Goal: Task Accomplishment & Management: Manage account settings

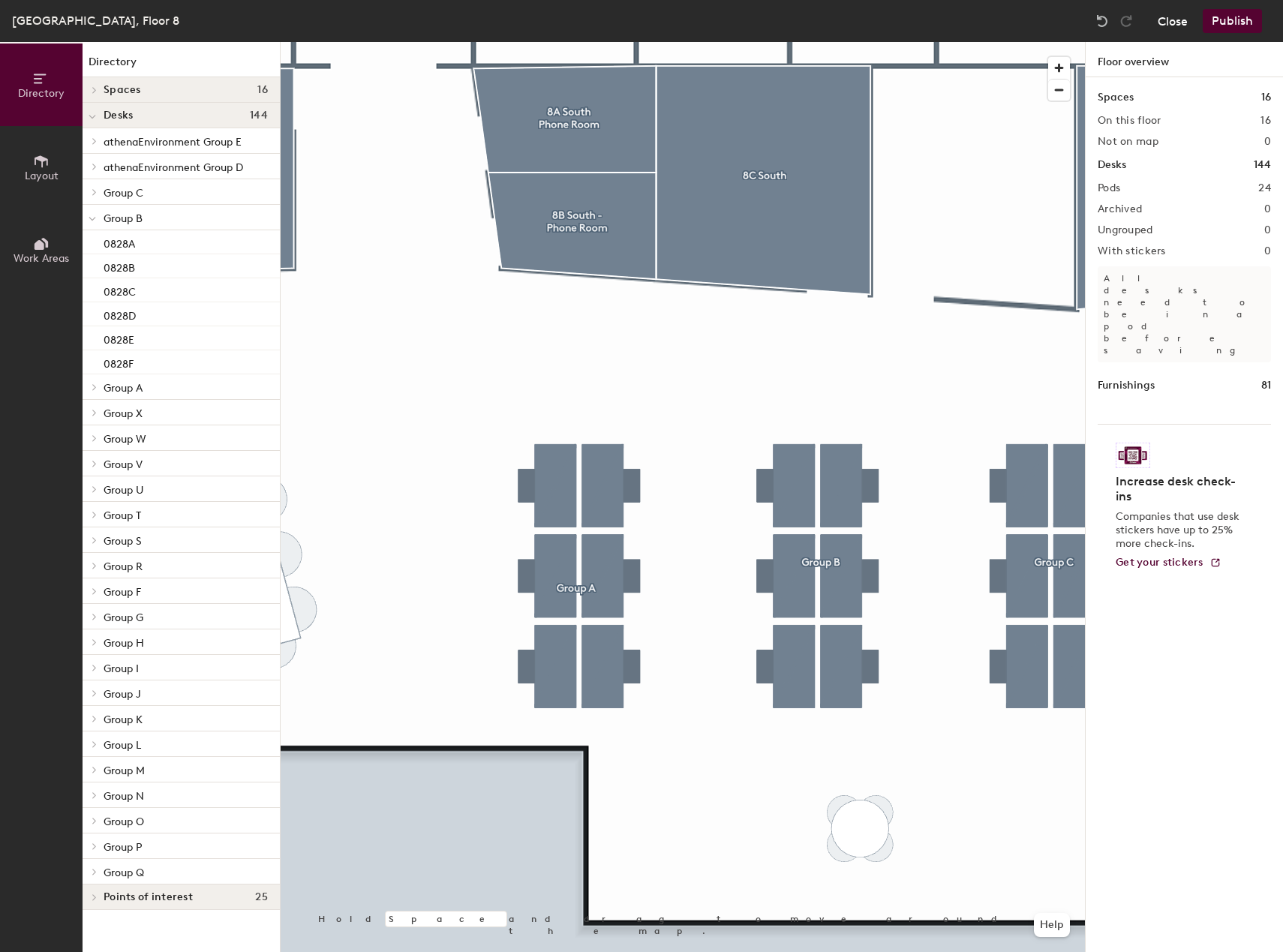
click at [1179, 26] on button "Close" at bounding box center [1173, 20] width 30 height 24
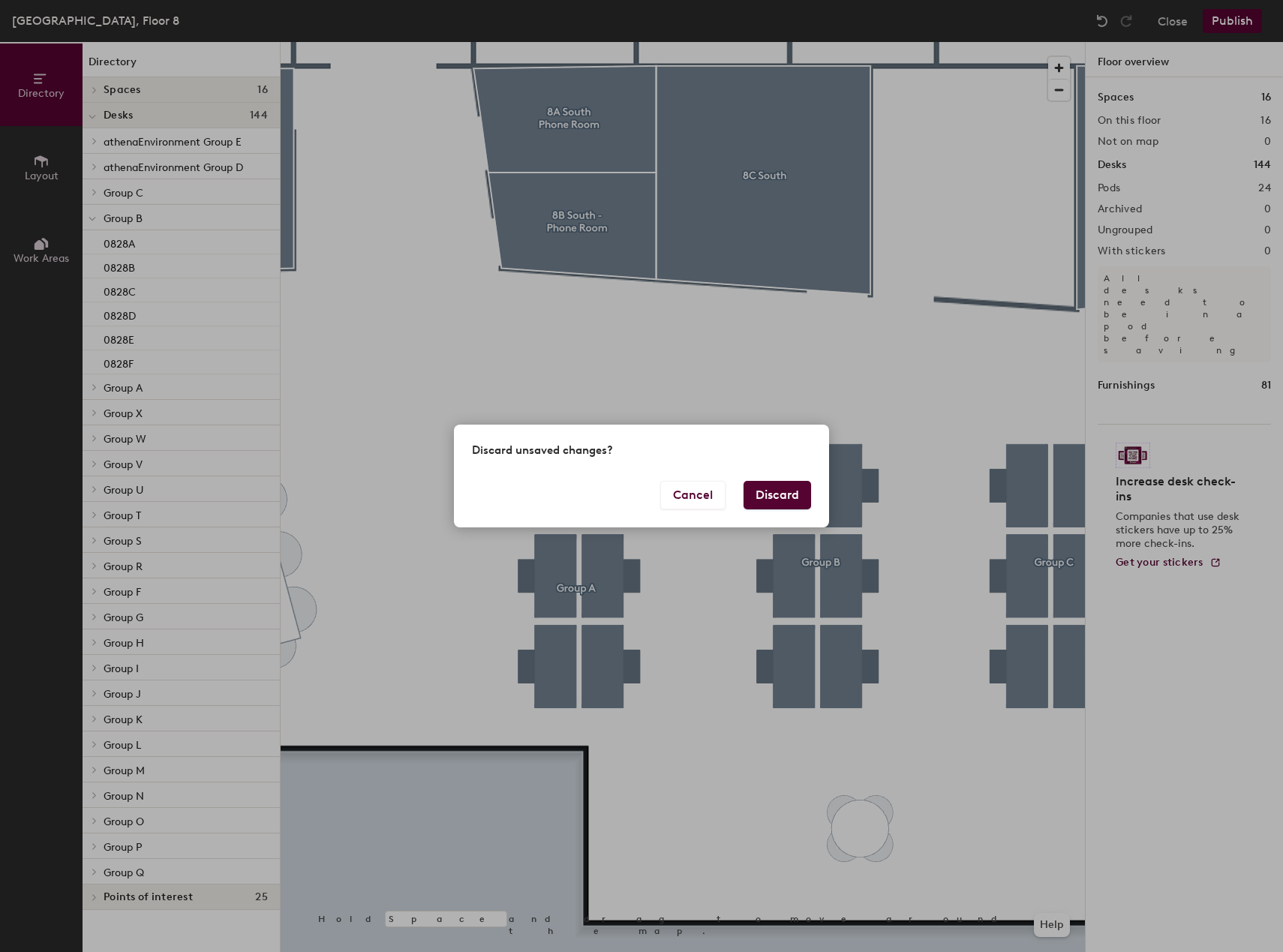
click at [782, 504] on button "Discard" at bounding box center [777, 495] width 67 height 29
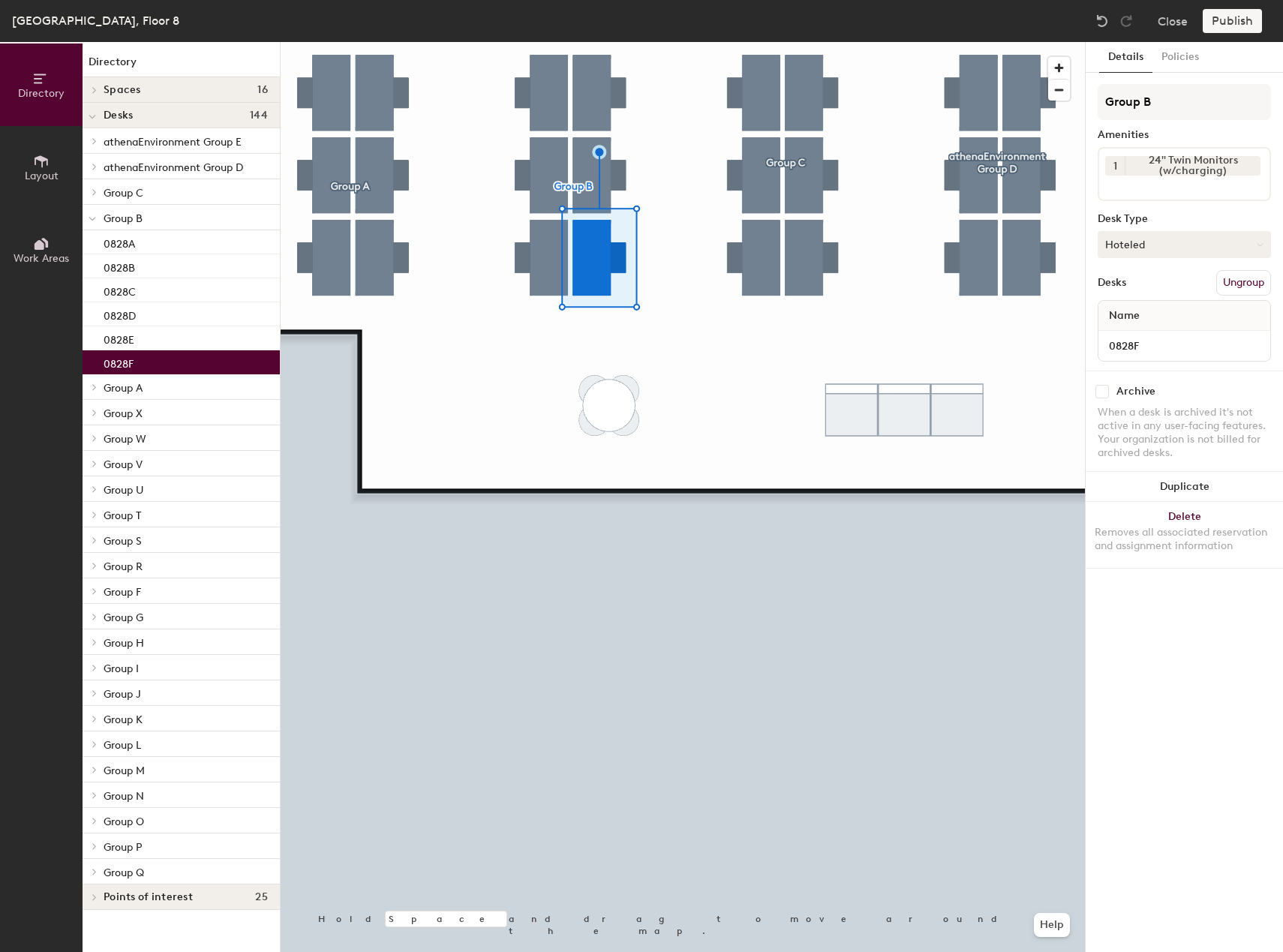
click at [1153, 251] on button "Hoteled" at bounding box center [1184, 244] width 173 height 27
click at [1135, 292] on div "Assigned" at bounding box center [1174, 291] width 150 height 23
click at [1234, 20] on button "Publish" at bounding box center [1232, 20] width 59 height 24
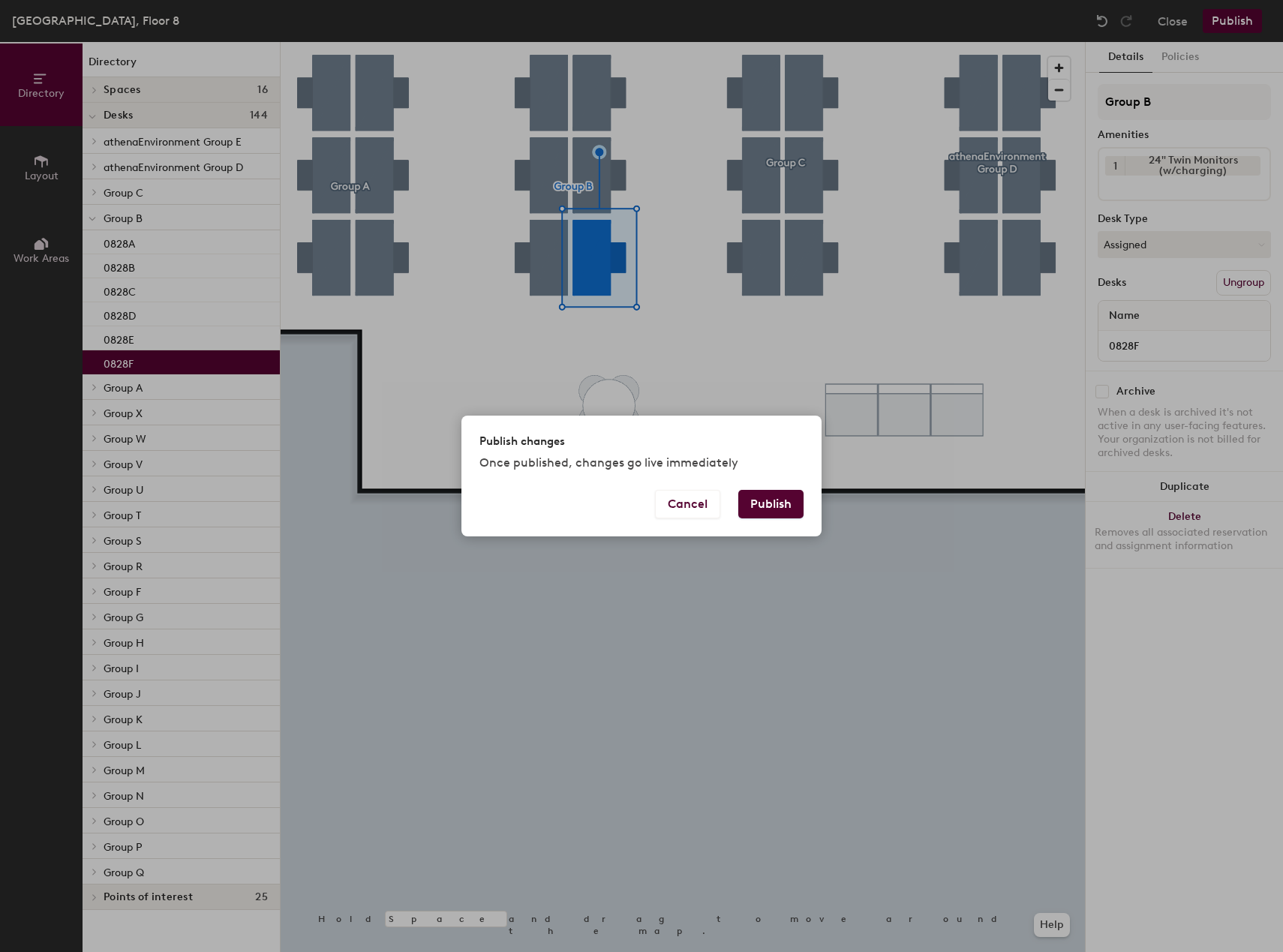
click at [773, 511] on button "Publish" at bounding box center [770, 504] width 66 height 29
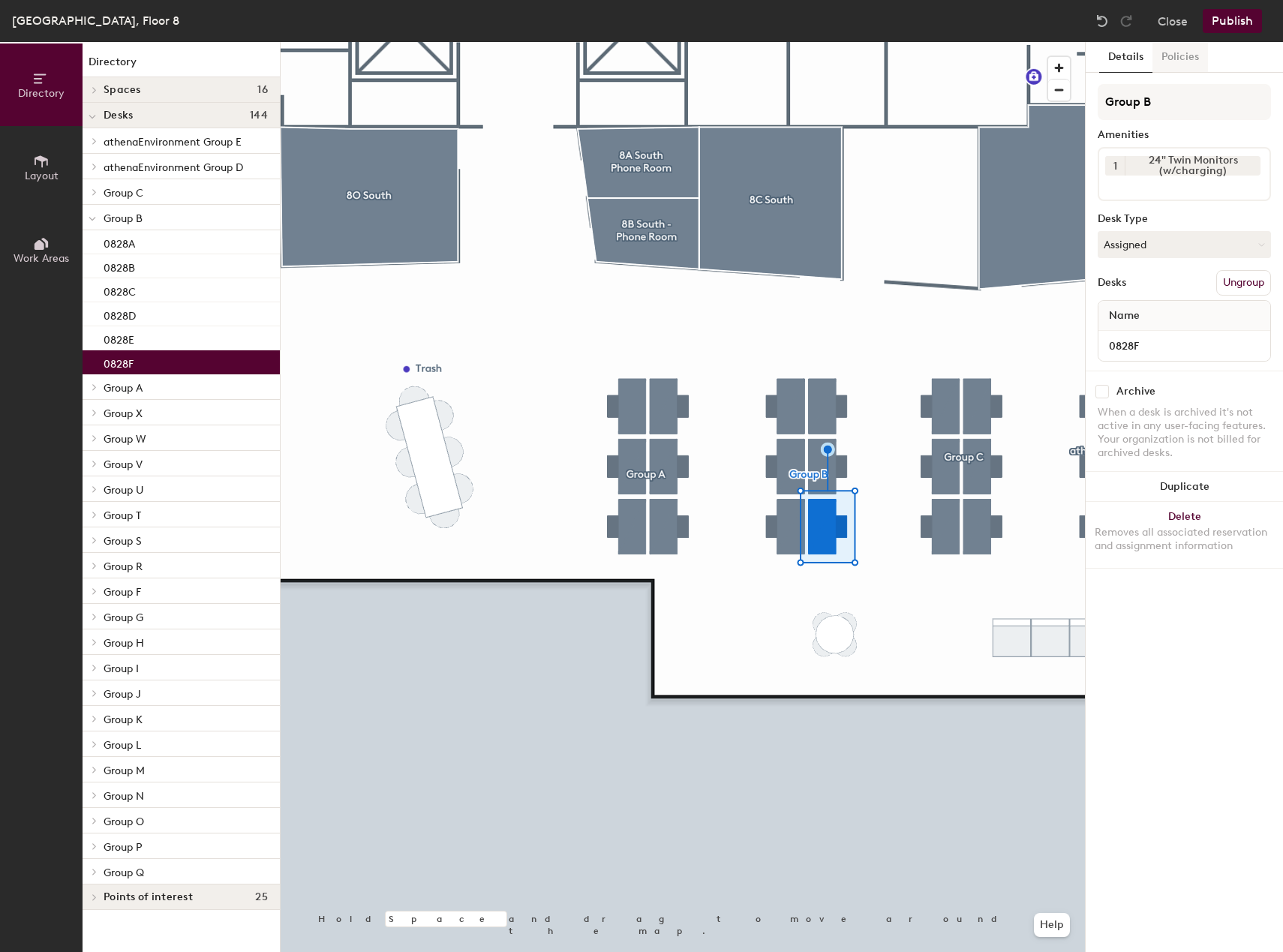
click at [1180, 60] on button "Policies" at bounding box center [1180, 57] width 55 height 31
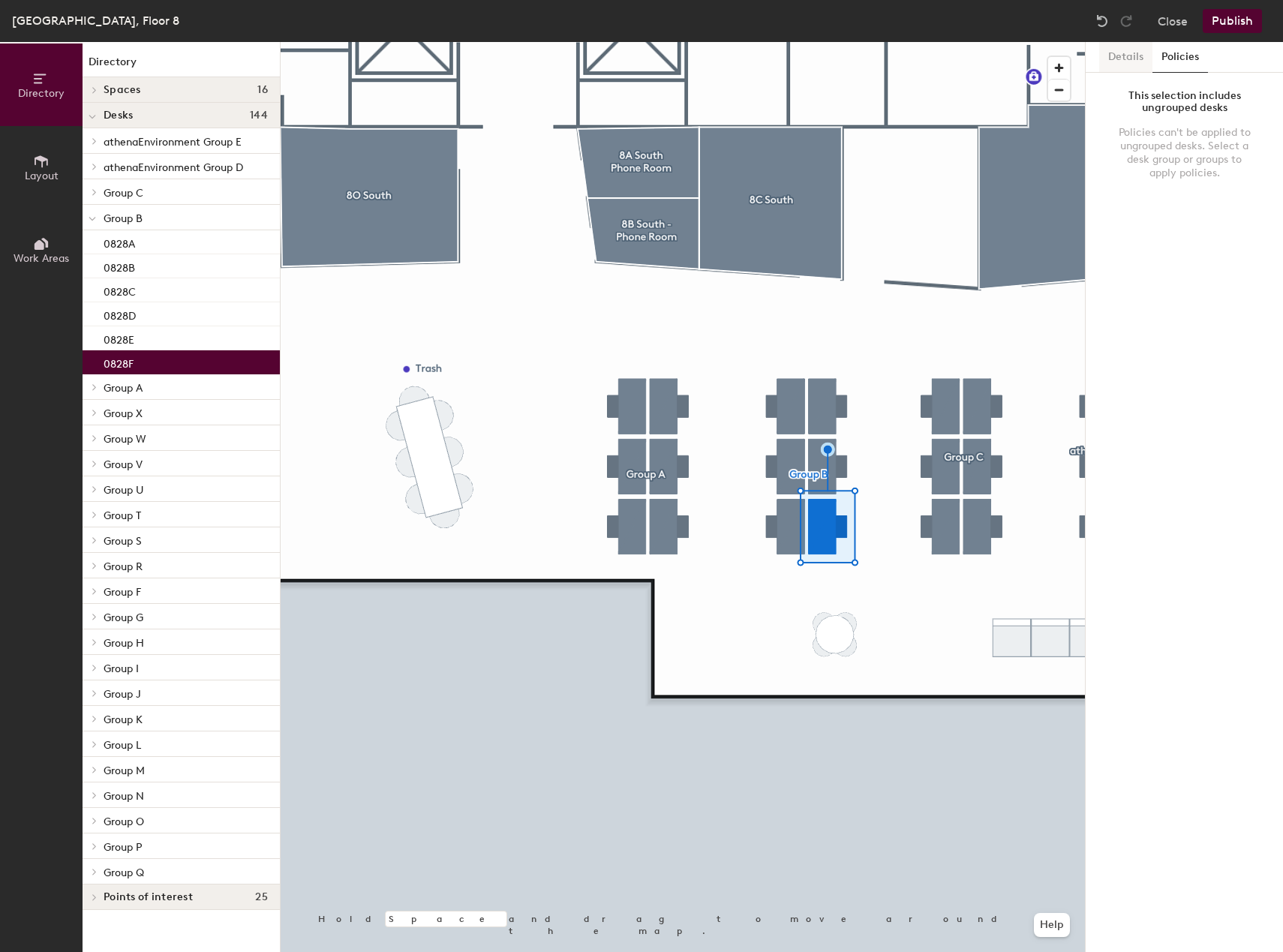
click at [1132, 60] on button "Details" at bounding box center [1126, 57] width 53 height 31
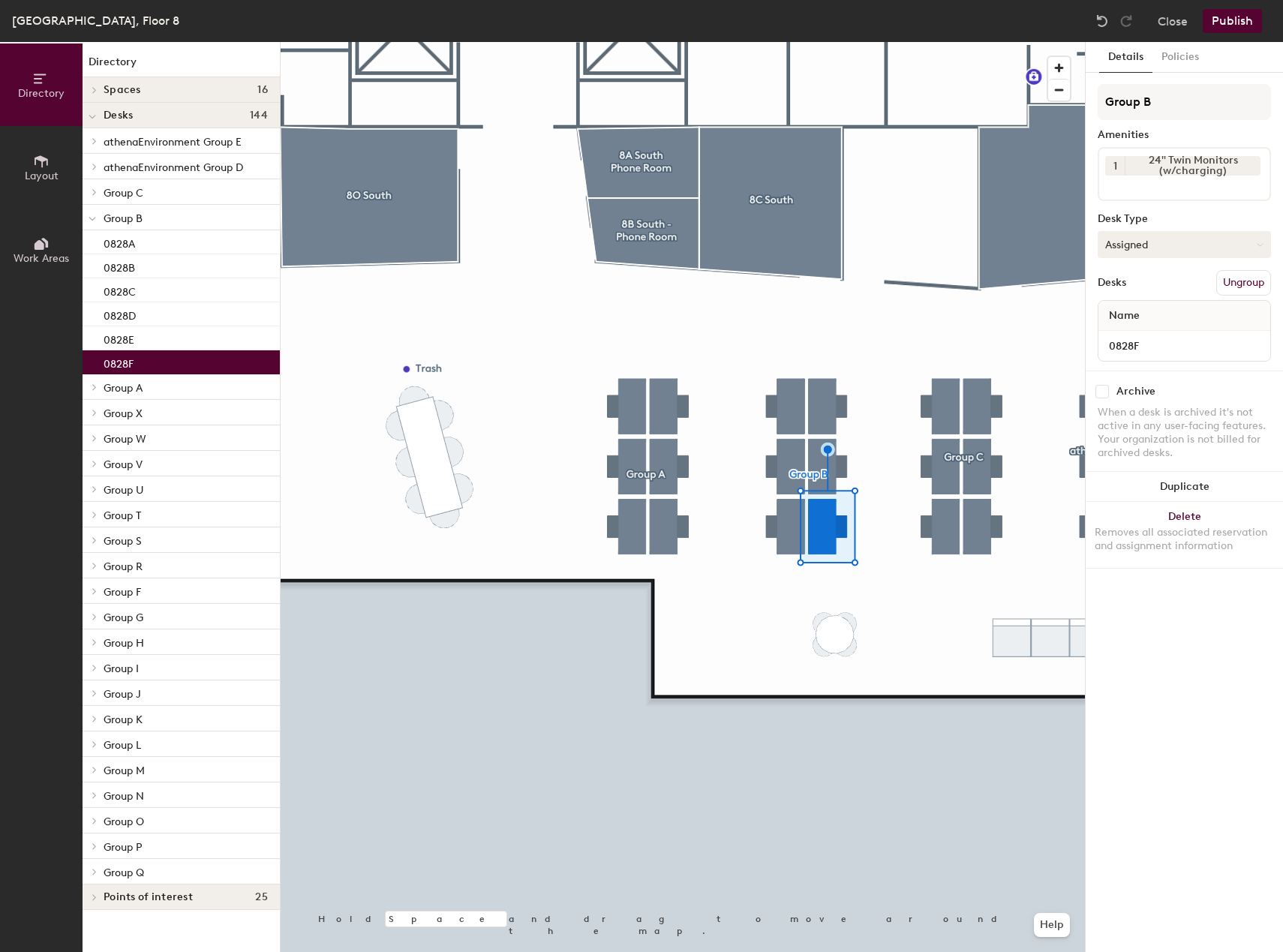
click at [1179, 235] on button "Assigned" at bounding box center [1184, 244] width 173 height 27
click at [1180, 219] on div "Desk Type" at bounding box center [1184, 219] width 173 height 12
click at [1161, 285] on div "Desks Ungroup" at bounding box center [1184, 282] width 173 height 25
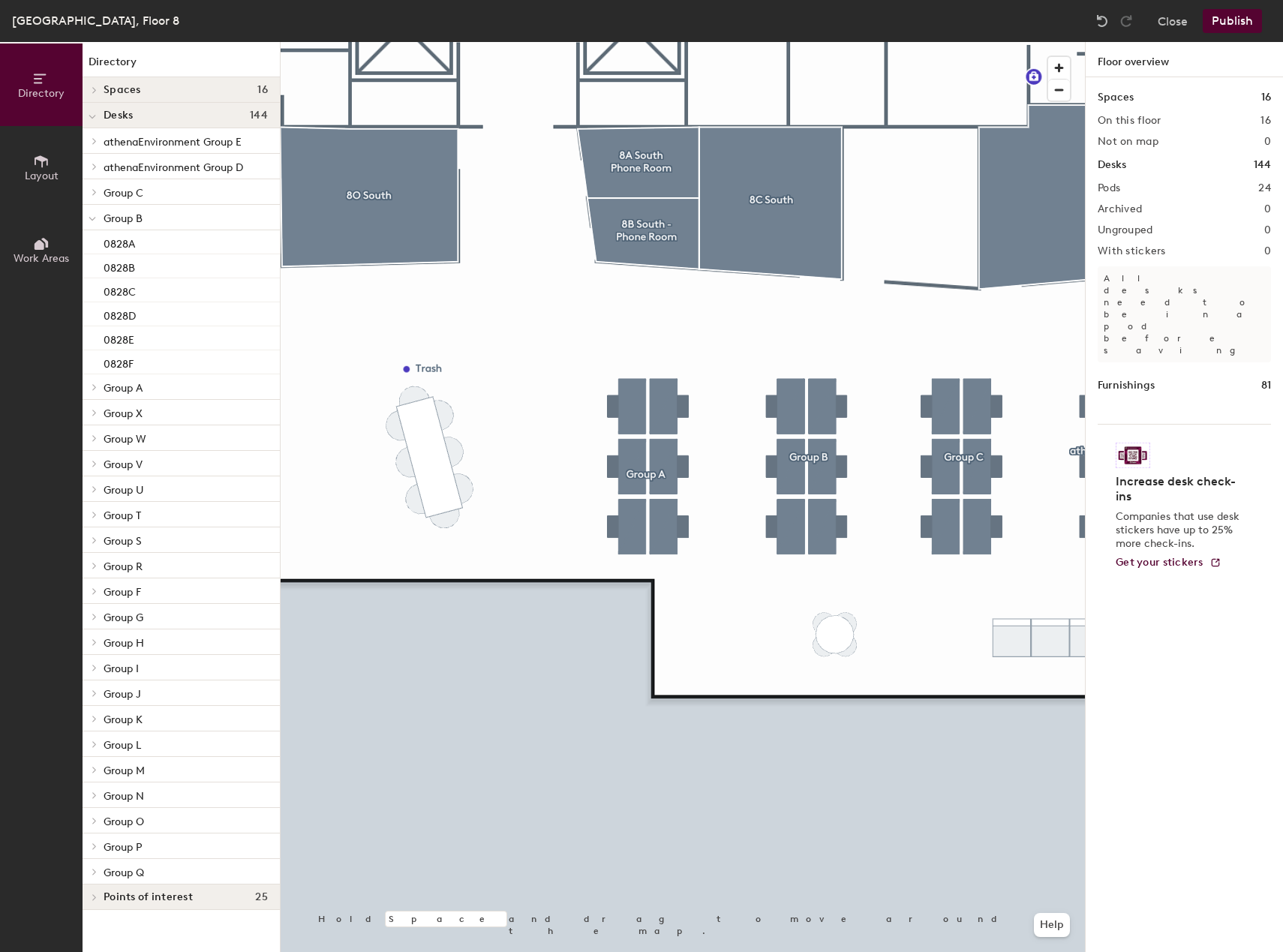
click at [1217, 25] on button "Publish" at bounding box center [1232, 20] width 59 height 24
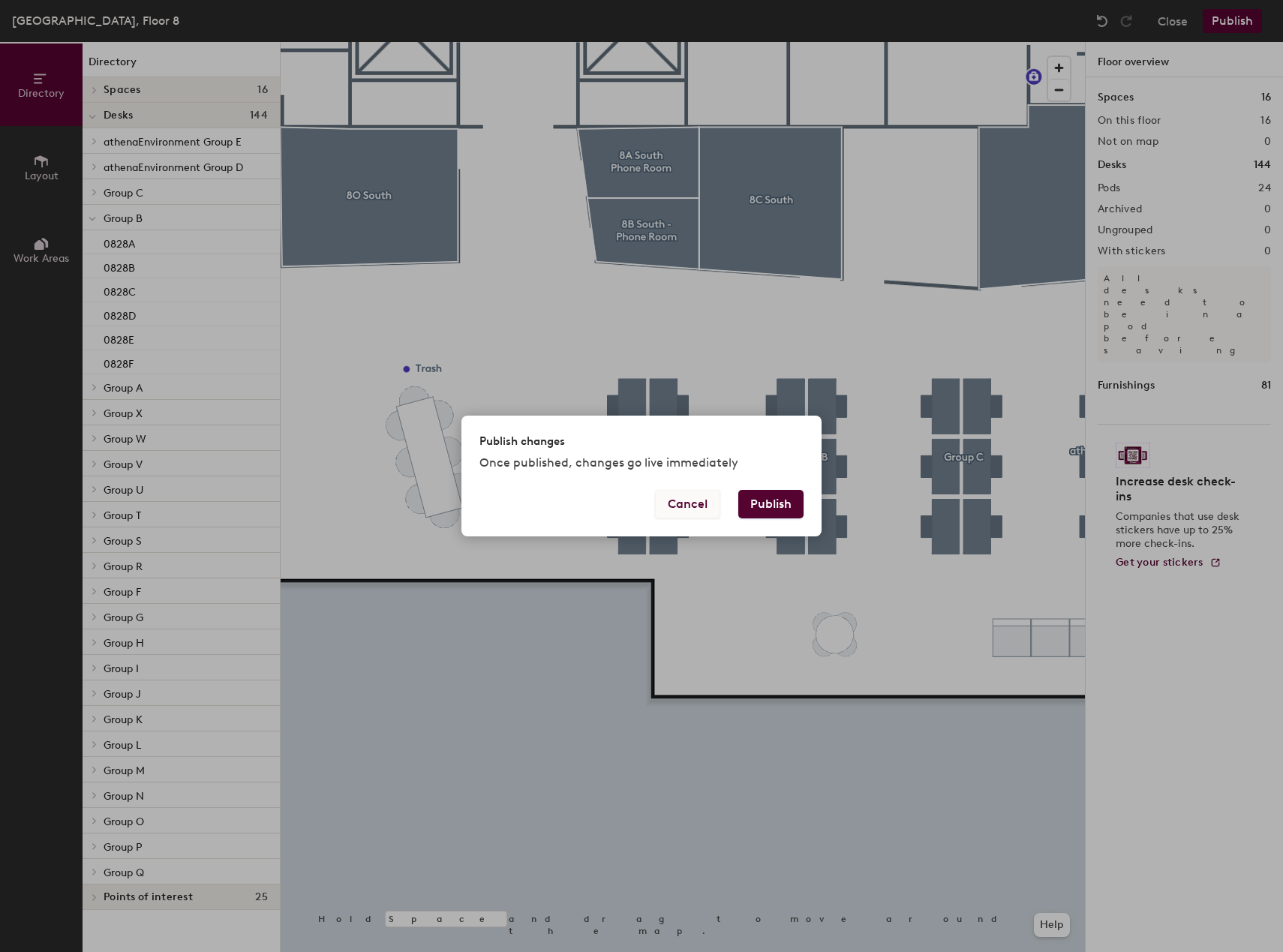
click at [695, 504] on button "Cancel" at bounding box center [687, 504] width 66 height 29
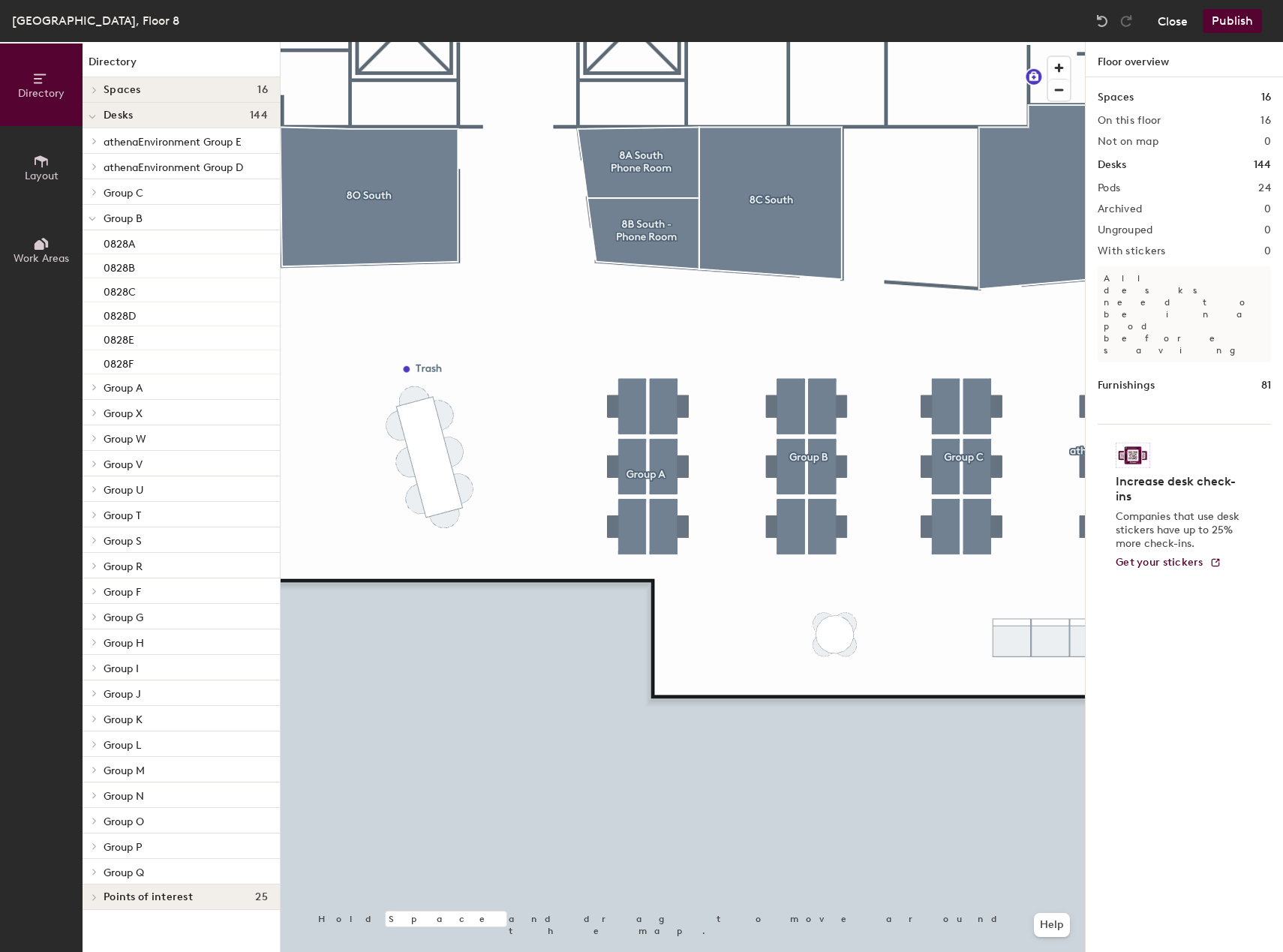
click at [1168, 19] on button "Close" at bounding box center [1173, 20] width 30 height 24
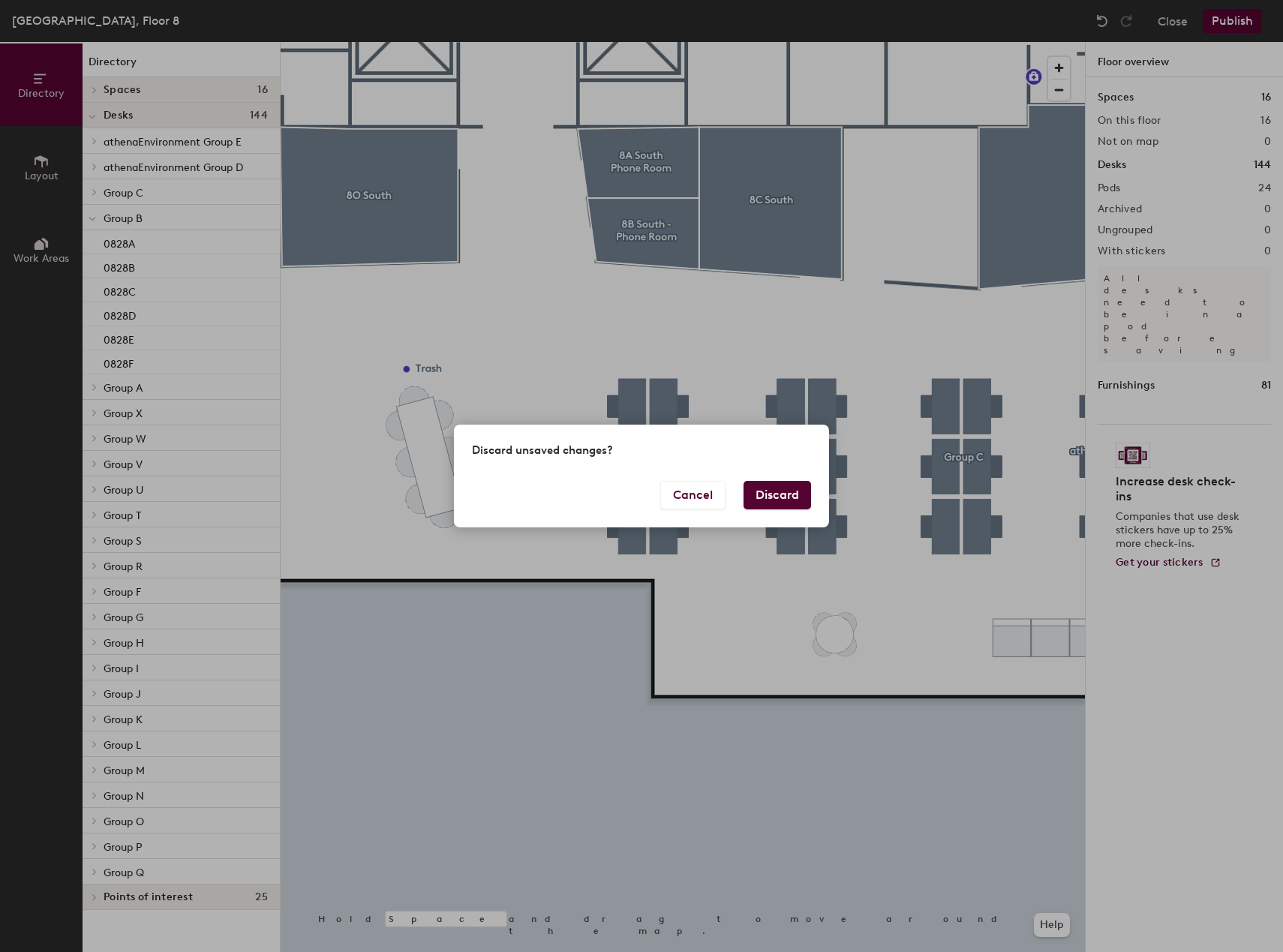
click at [784, 503] on button "Discard" at bounding box center [777, 495] width 67 height 29
